Goal: Check status: Check status

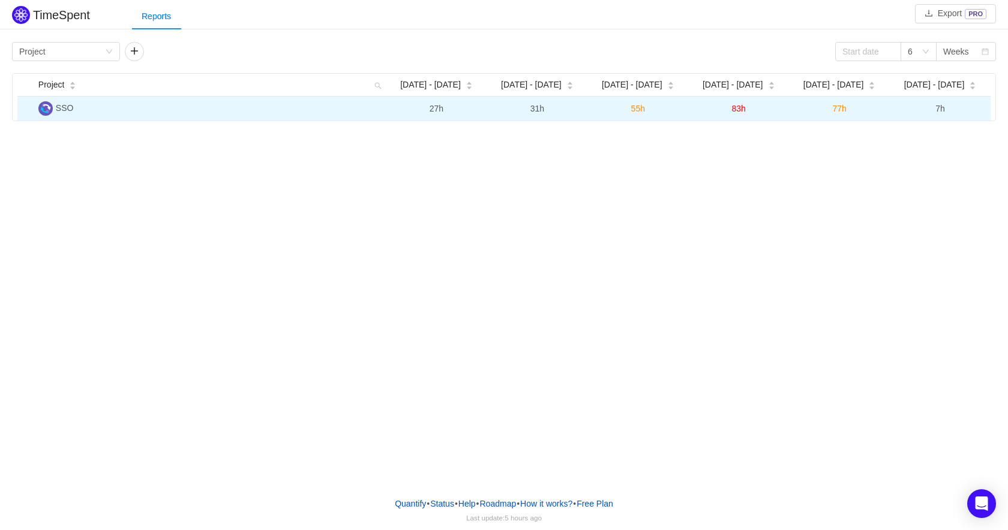
click at [58, 107] on span "SSO" at bounding box center [65, 108] width 18 height 10
click at [68, 108] on span "SSO" at bounding box center [65, 108] width 18 height 10
click at [934, 108] on span "7h" at bounding box center [932, 109] width 10 height 10
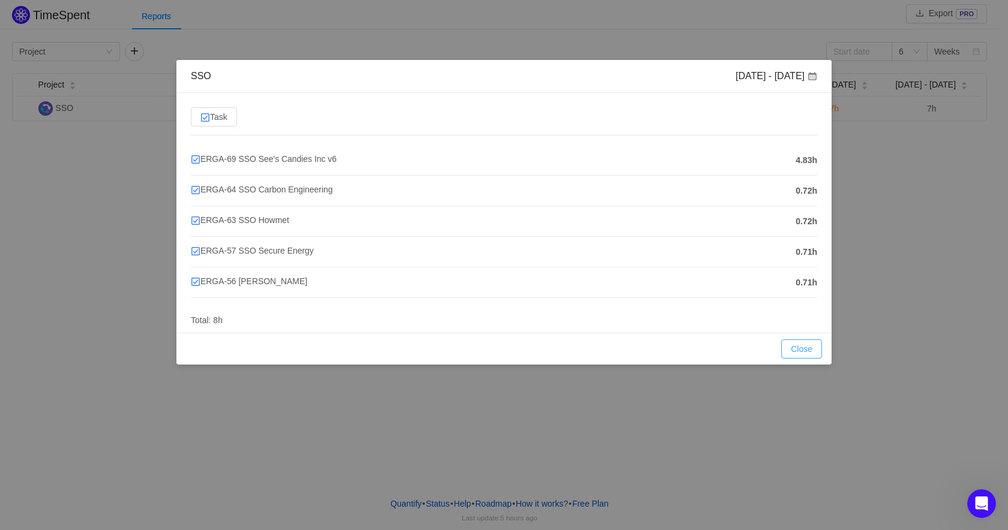
click at [810, 350] on button "Close" at bounding box center [801, 349] width 41 height 19
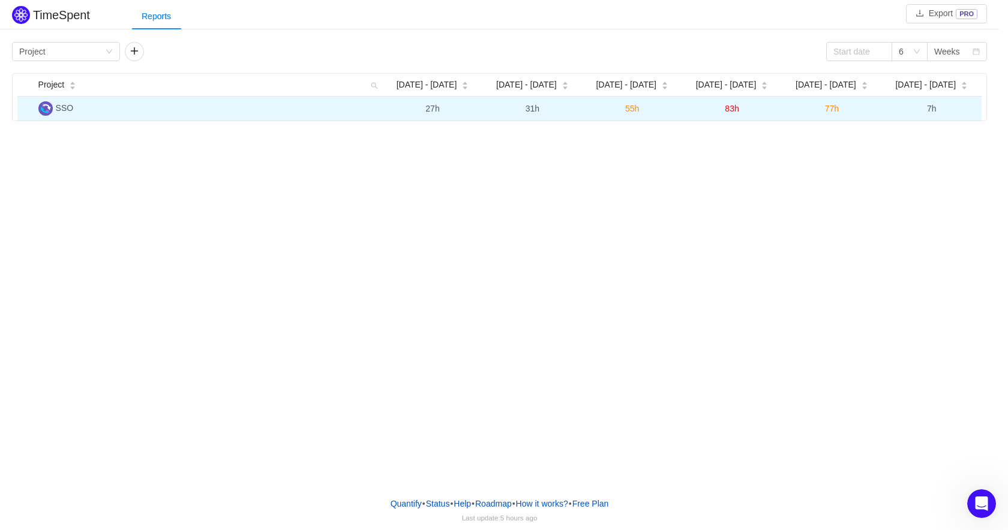
click at [833, 107] on span "77h" at bounding box center [832, 109] width 14 height 10
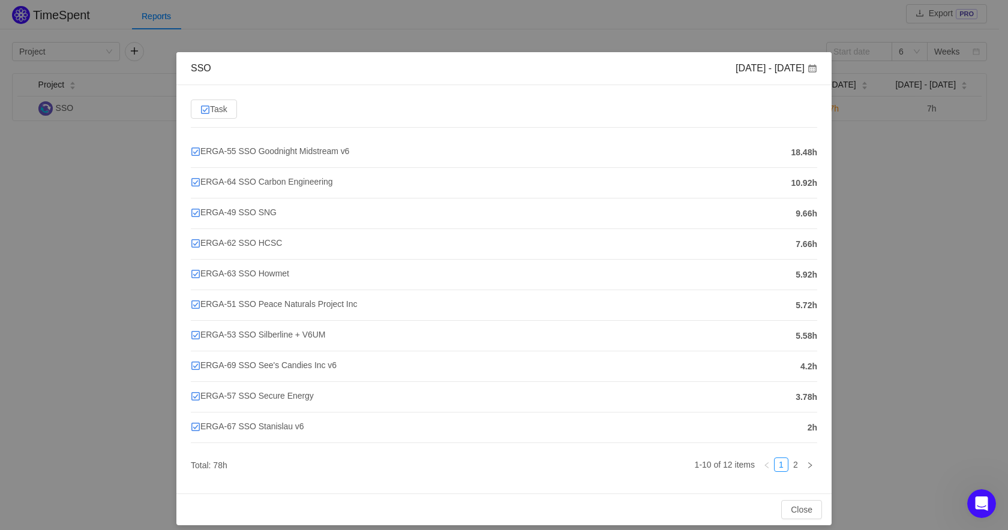
scroll to position [17, 0]
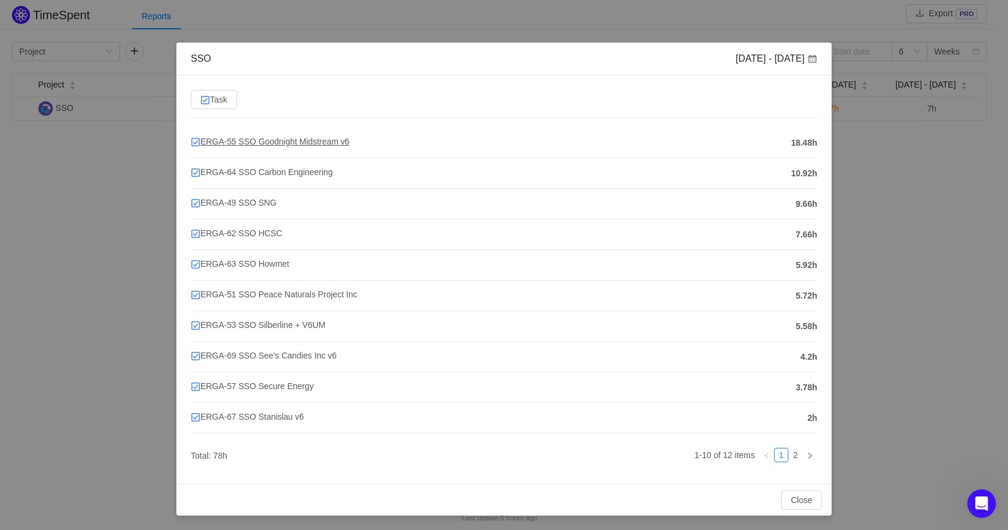
click at [311, 143] on span "ERGA-55 SSO Goodnight Midstream v6" at bounding box center [270, 142] width 158 height 10
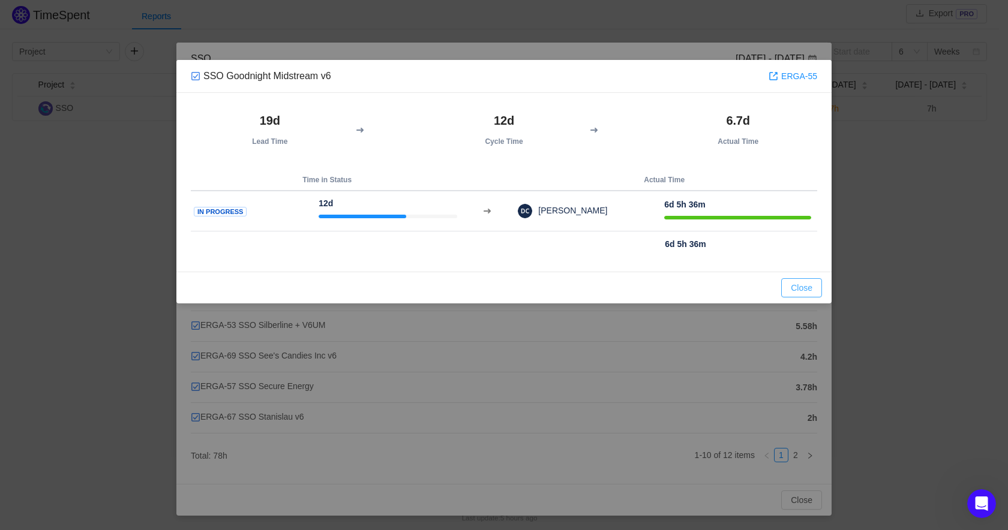
click at [796, 282] on button "Close" at bounding box center [801, 287] width 41 height 19
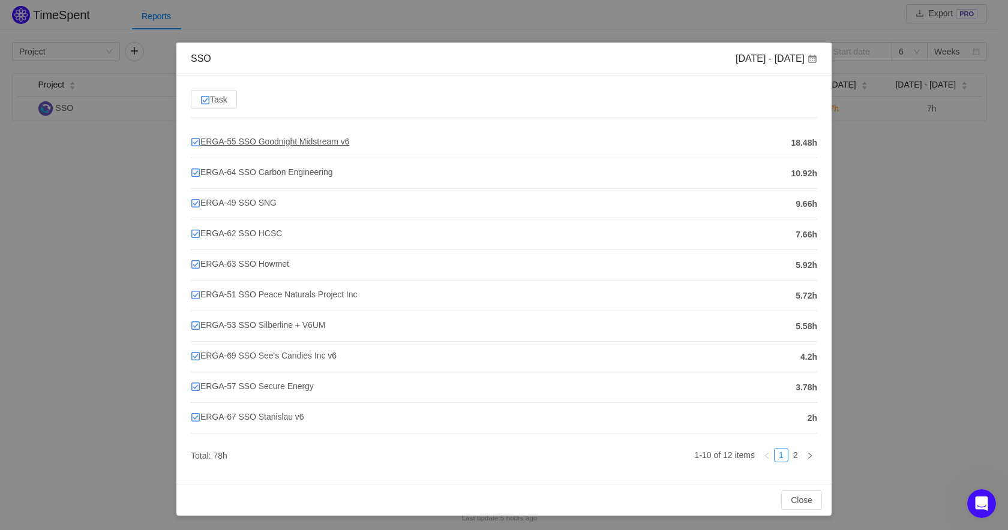
click at [282, 145] on span "ERGA-55 SSO Goodnight Midstream v6" at bounding box center [270, 142] width 158 height 10
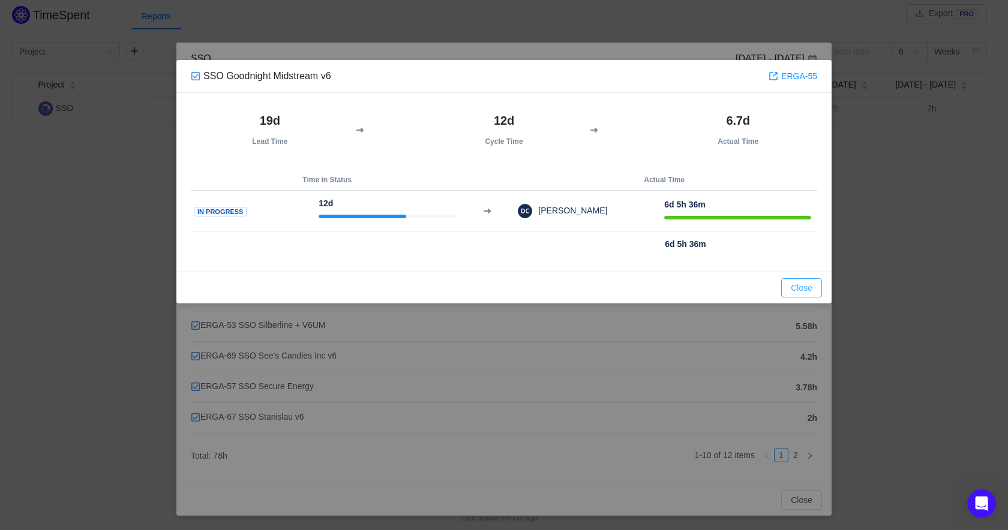
click at [797, 301] on div "Close OK" at bounding box center [503, 288] width 655 height 32
click at [801, 289] on button "Close" at bounding box center [801, 287] width 41 height 19
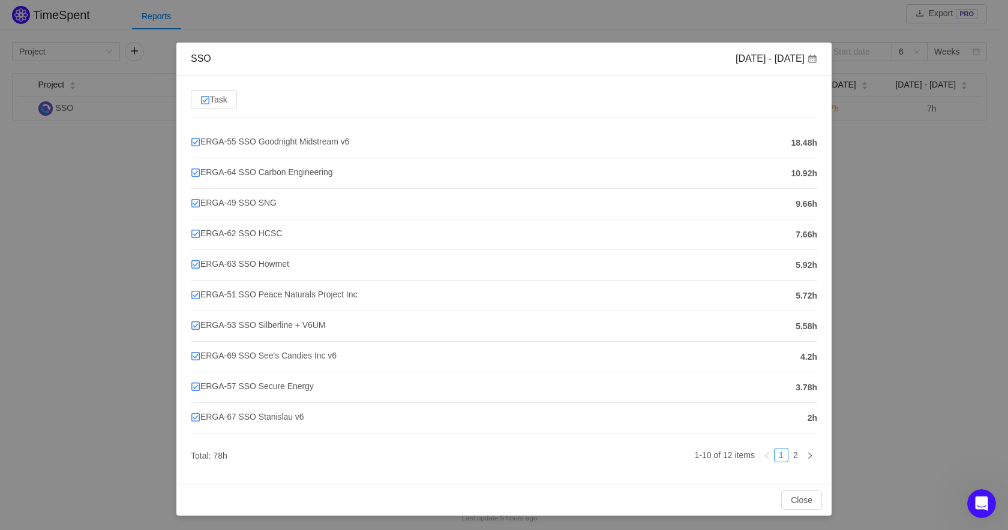
click at [508, 28] on div "SSO [DATE] - [DATE] Task ERGA-55 SSO Goodnight Midstream v6 18.48h ERGA-64 SSO …" at bounding box center [504, 265] width 1008 height 530
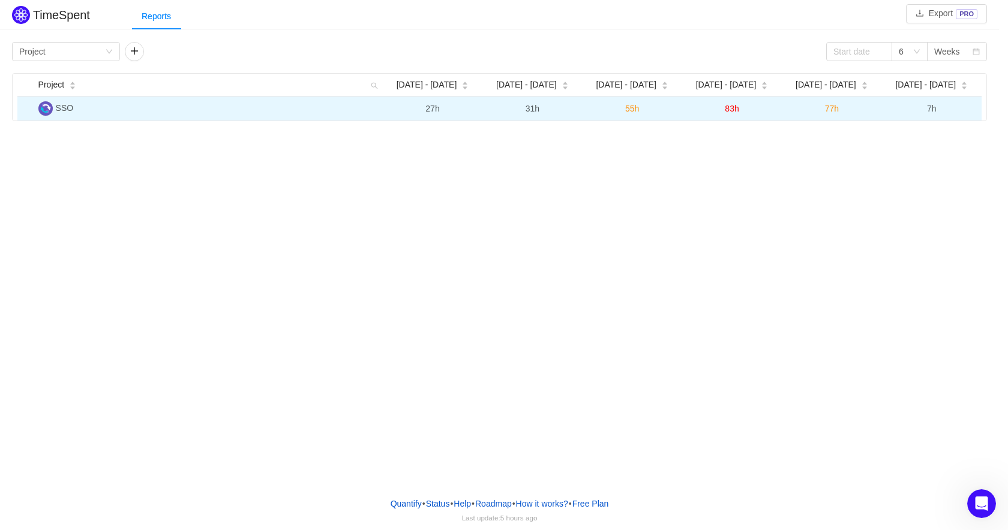
scroll to position [0, 0]
